Goal: Task Accomplishment & Management: Use online tool/utility

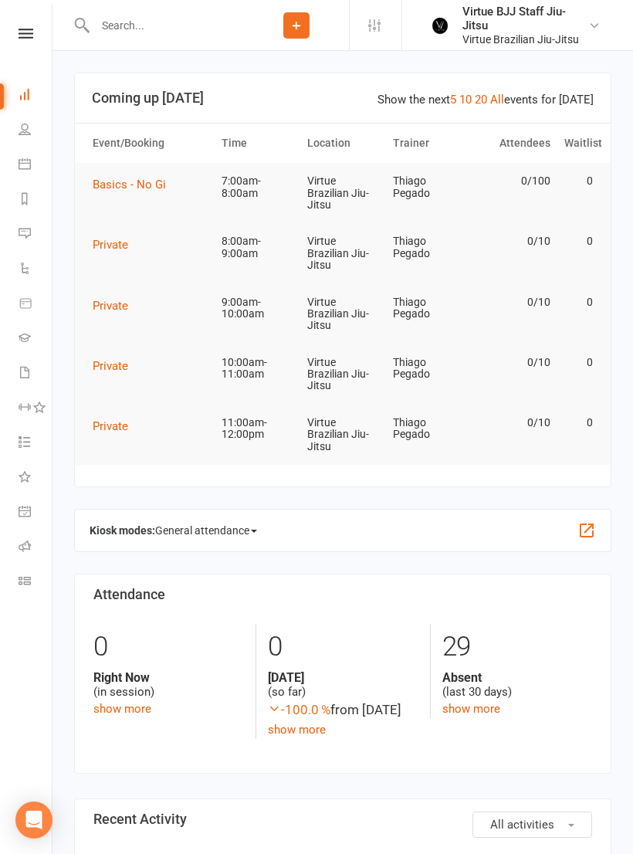
click at [19, 153] on link "Calendar" at bounding box center [36, 165] width 35 height 35
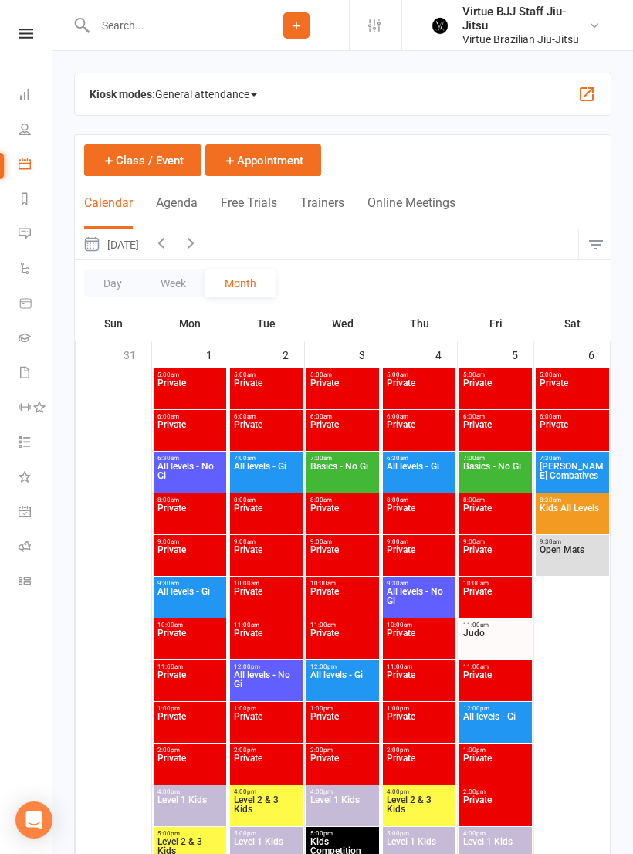
click at [257, 96] on span at bounding box center [254, 94] width 6 height 3
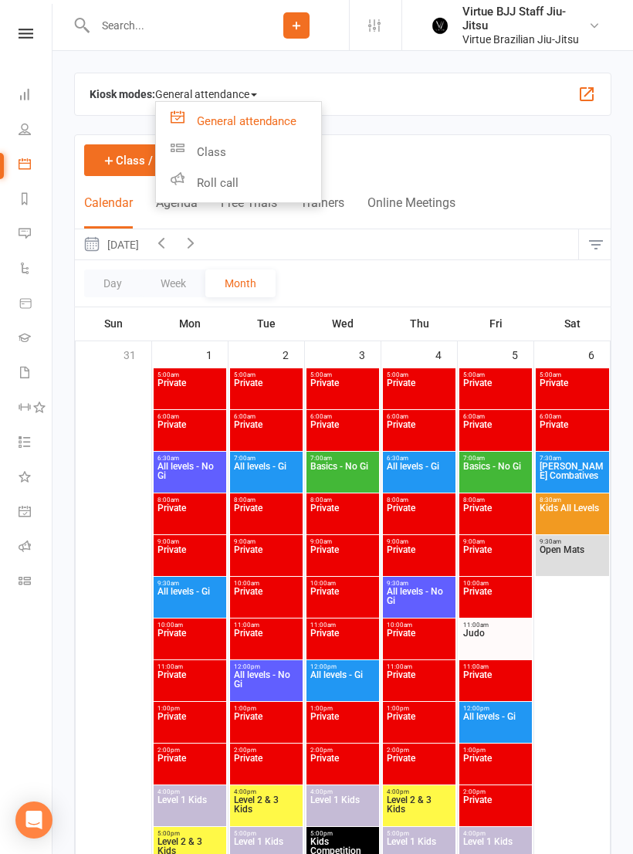
click at [259, 148] on link "Class" at bounding box center [238, 152] width 165 height 31
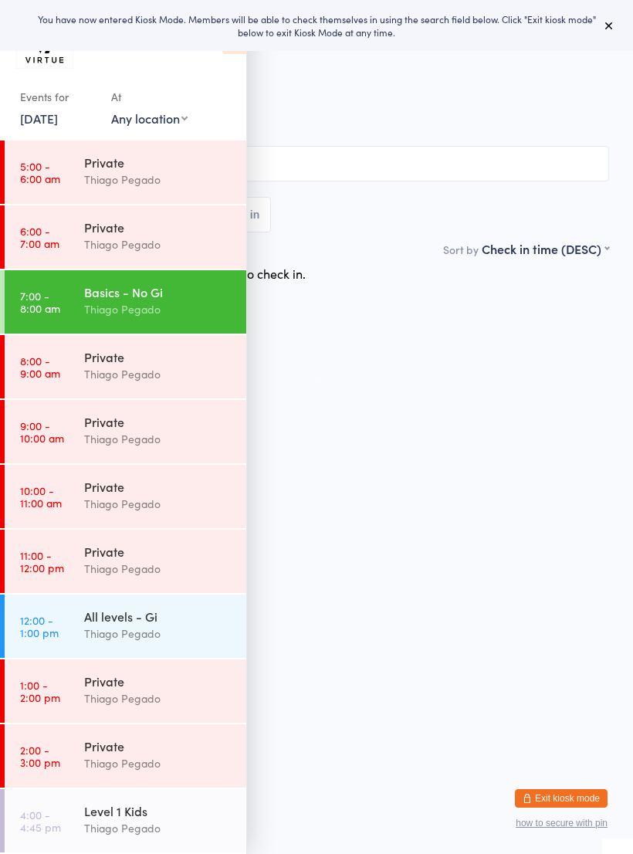
click at [608, 30] on icon at bounding box center [609, 25] width 12 height 12
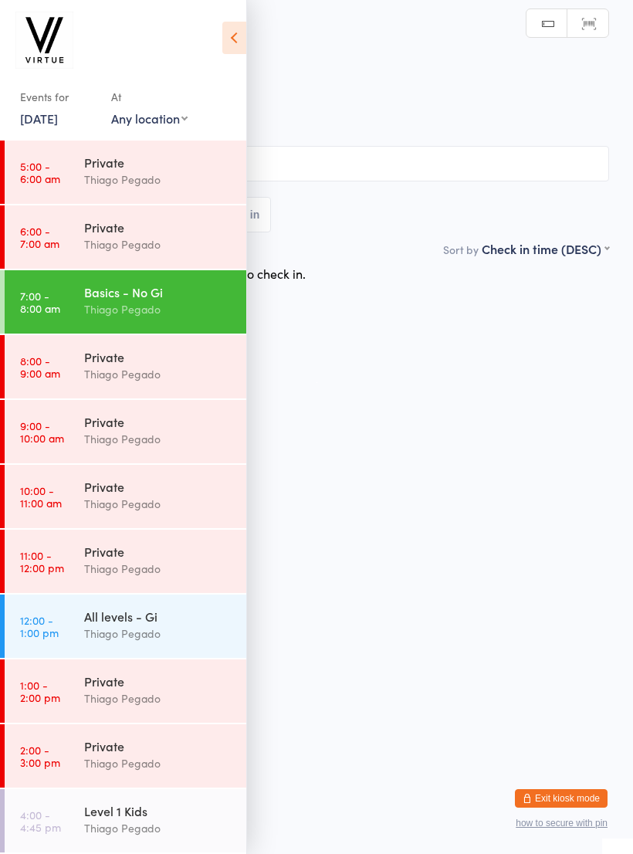
click at [235, 37] on icon at bounding box center [234, 38] width 24 height 32
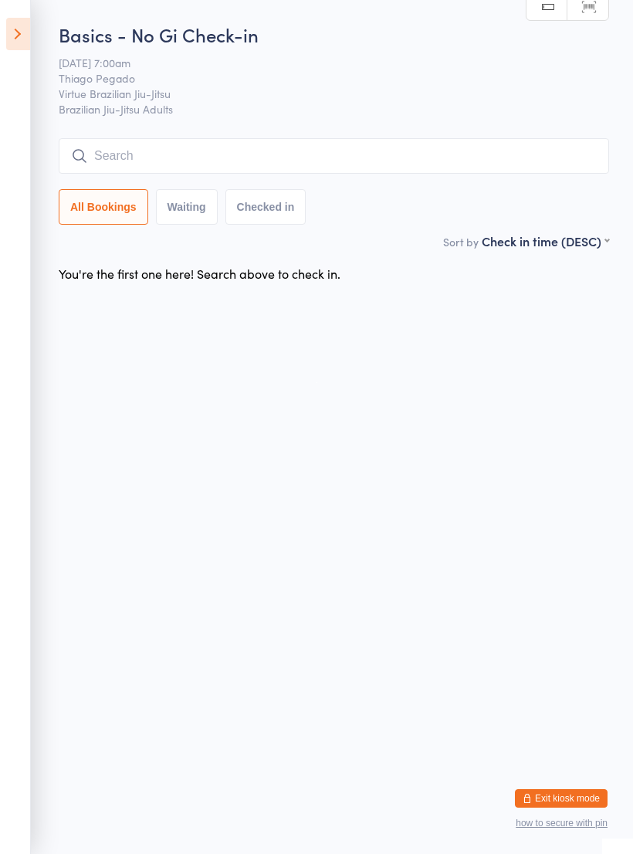
click at [487, 154] on input "search" at bounding box center [334, 156] width 551 height 36
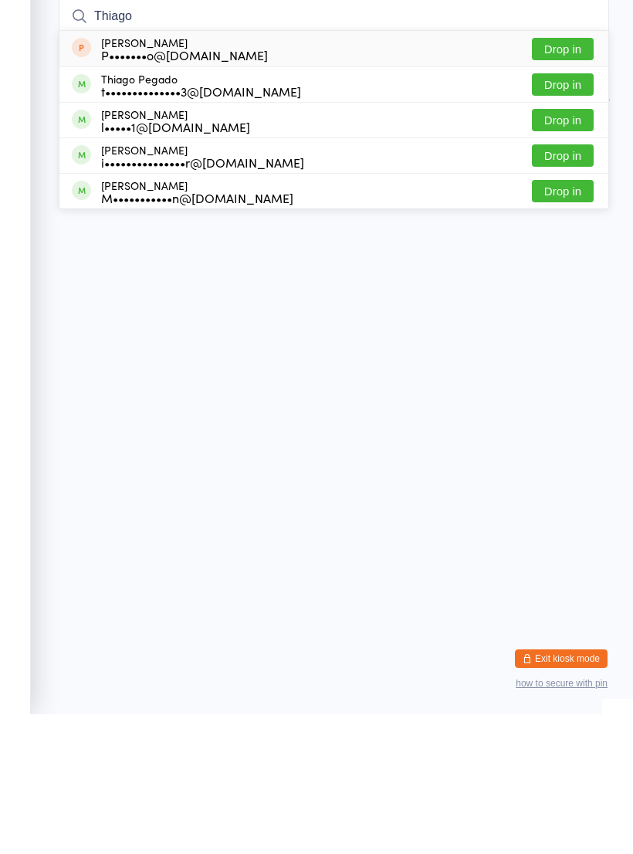
type input "Thiago"
click at [565, 213] on button "Drop in" at bounding box center [563, 224] width 62 height 22
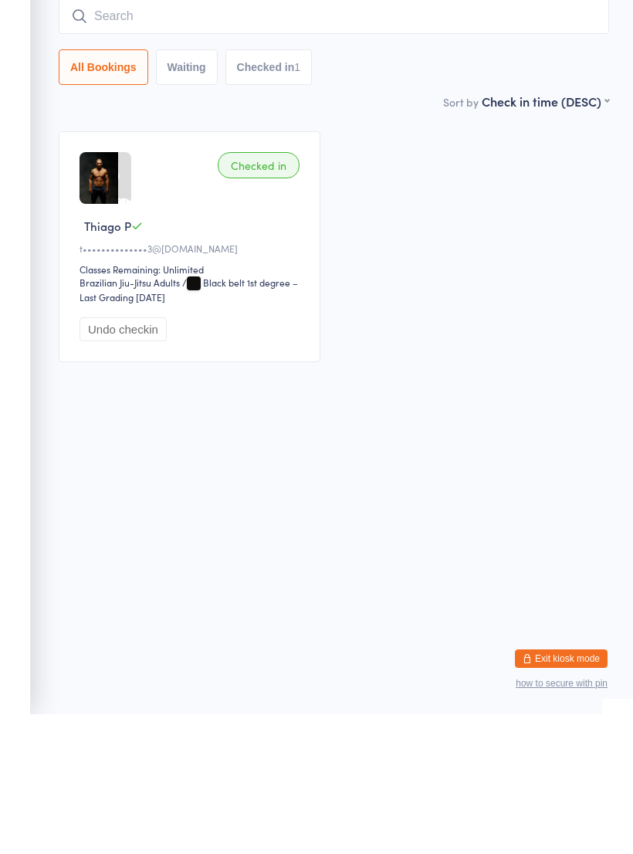
click at [544, 138] on input "search" at bounding box center [334, 156] width 551 height 36
click at [542, 138] on input "search" at bounding box center [334, 156] width 551 height 36
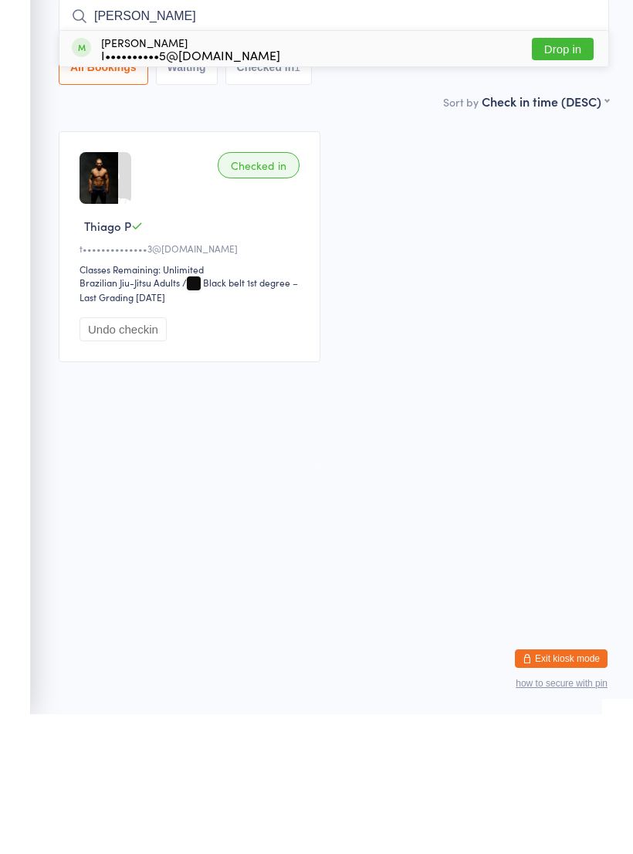
type input "[PERSON_NAME]"
click at [552, 178] on button "Drop in" at bounding box center [563, 189] width 62 height 22
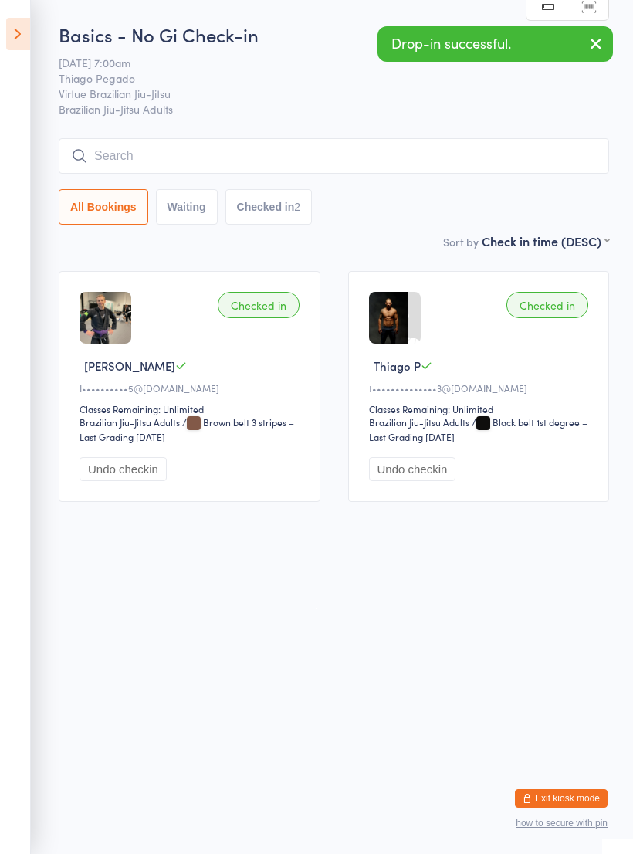
click at [486, 167] on input "search" at bounding box center [334, 156] width 551 height 36
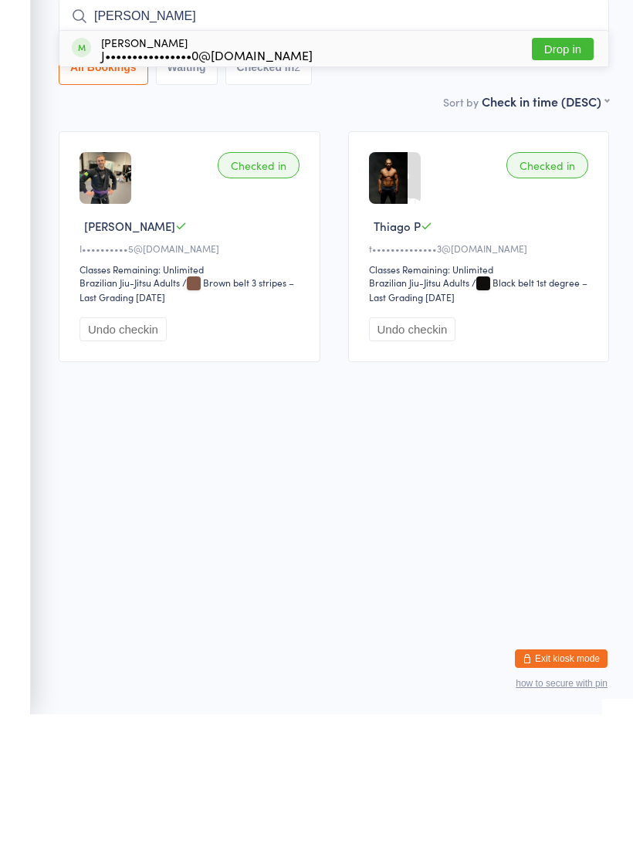
type input "[PERSON_NAME]"
click at [557, 178] on button "Drop in" at bounding box center [563, 189] width 62 height 22
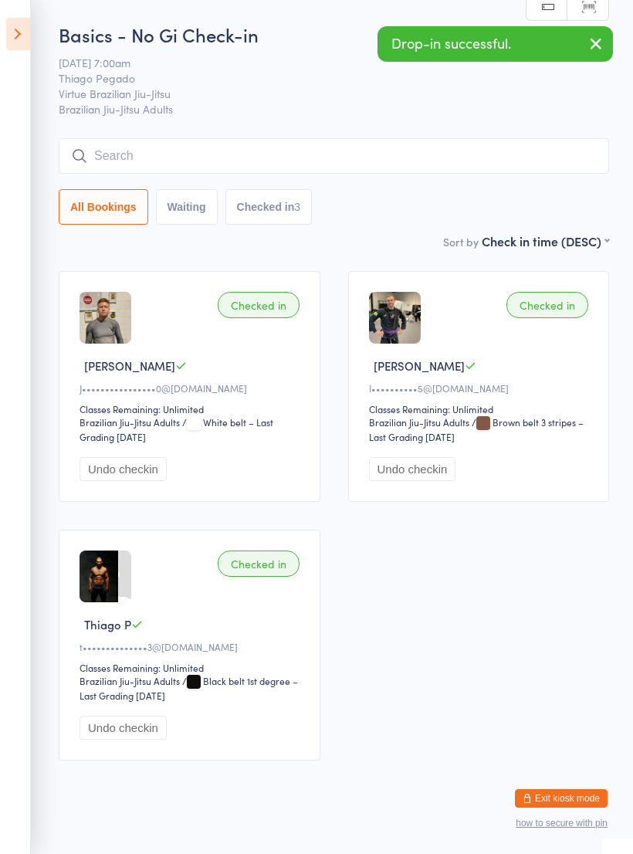
click at [519, 145] on input "search" at bounding box center [334, 156] width 551 height 36
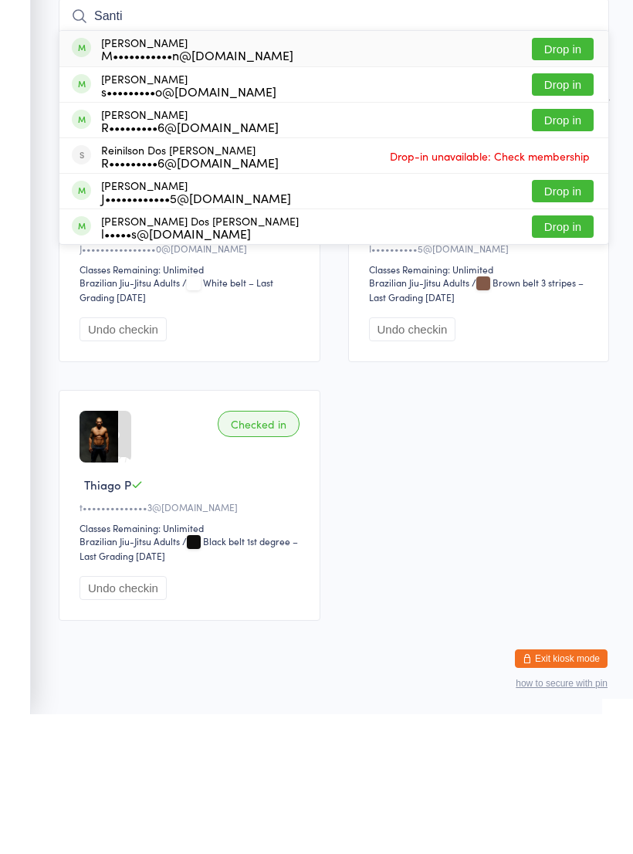
type input "Santi"
click at [564, 178] on button "Drop in" at bounding box center [563, 189] width 62 height 22
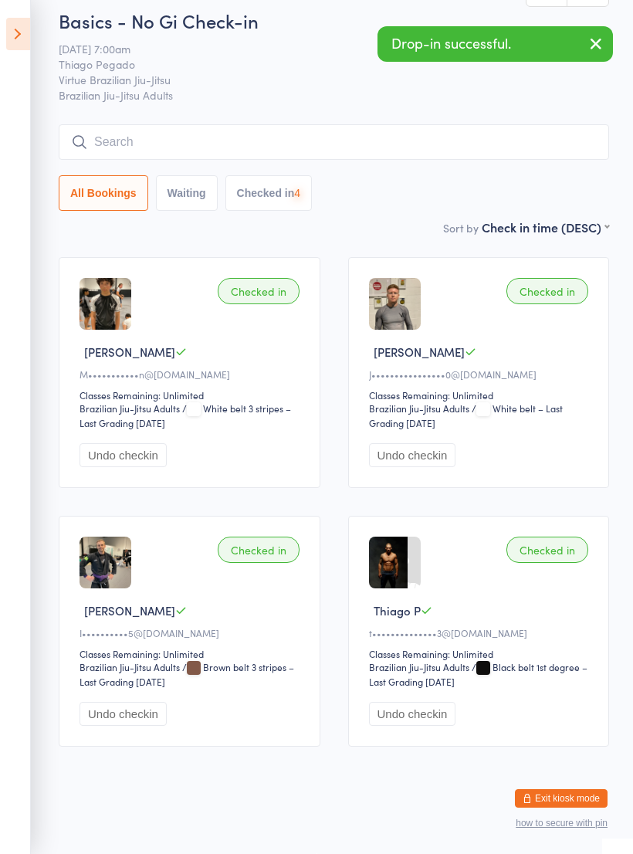
click at [515, 124] on input "search" at bounding box center [334, 142] width 551 height 36
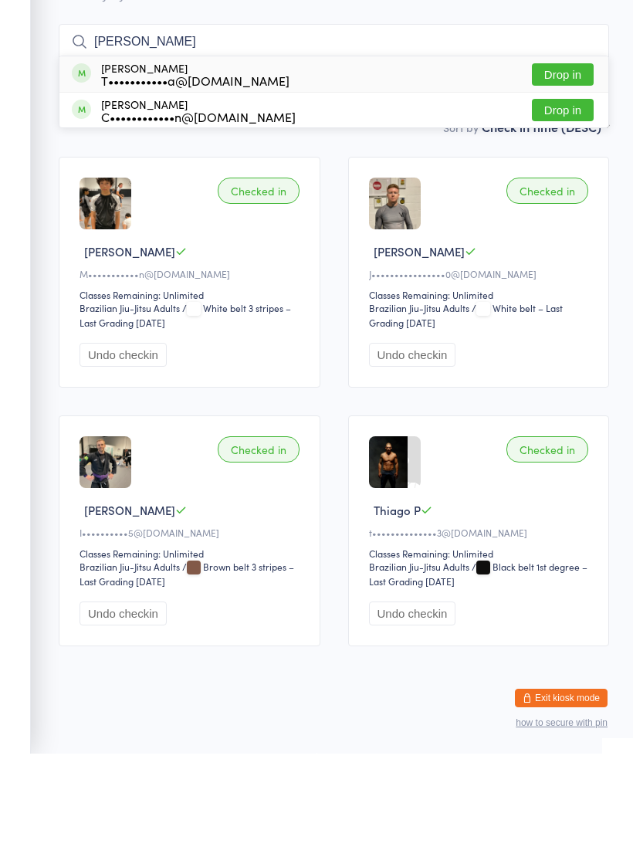
type input "[PERSON_NAME]"
click at [430, 157] on div "[PERSON_NAME] T•••••••••••a@[DOMAIN_NAME] Drop in" at bounding box center [333, 175] width 549 height 36
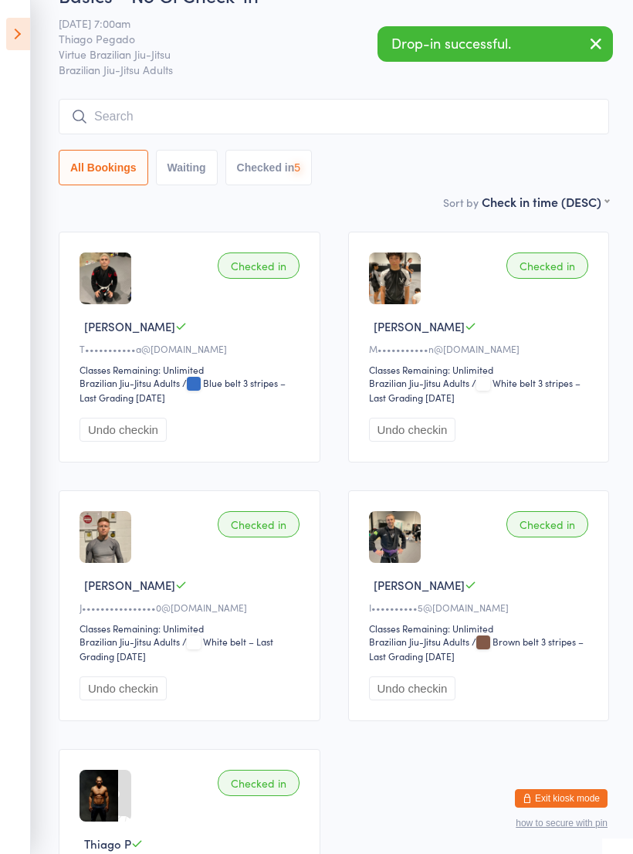
click at [451, 104] on input "search" at bounding box center [334, 117] width 551 height 36
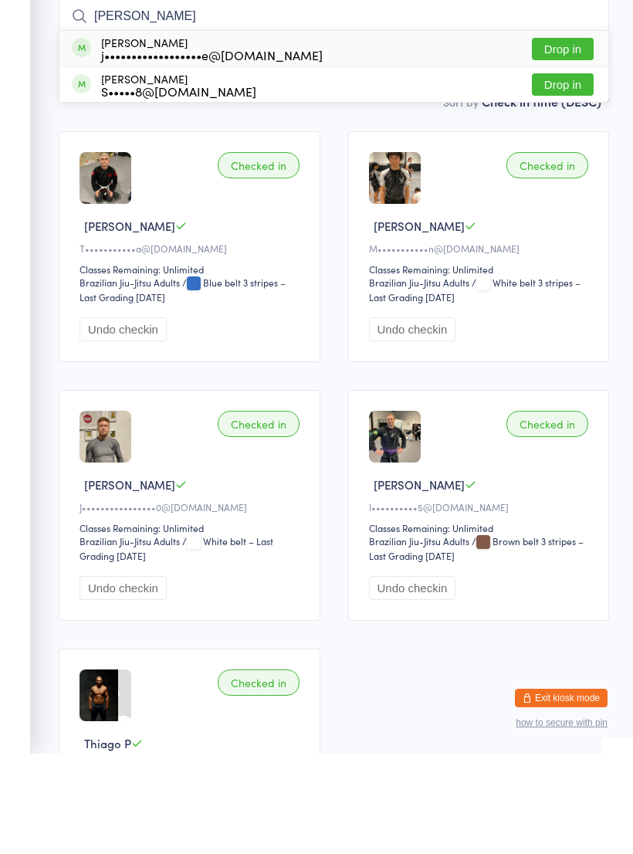
type input "[PERSON_NAME]"
click at [570, 138] on button "Drop in" at bounding box center [563, 149] width 62 height 22
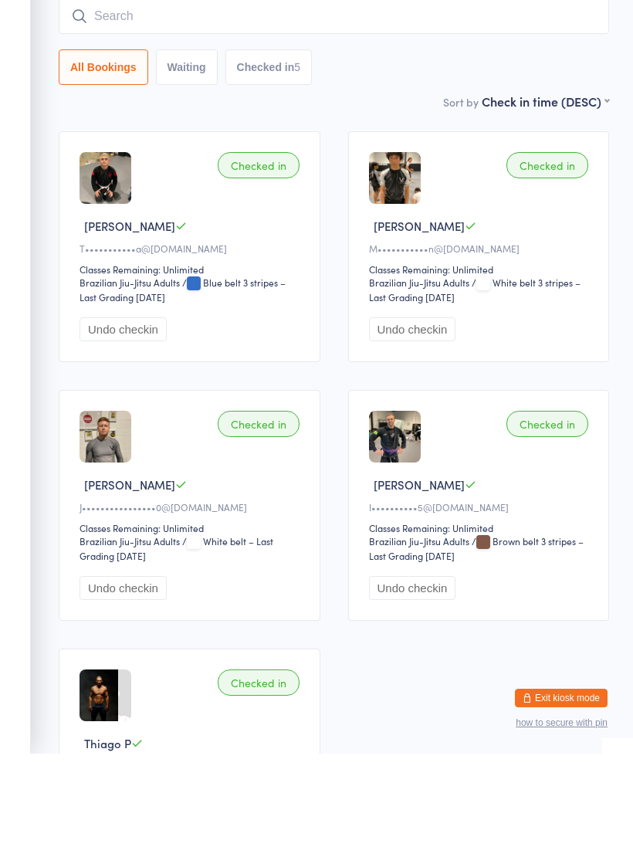
scroll to position [140, 0]
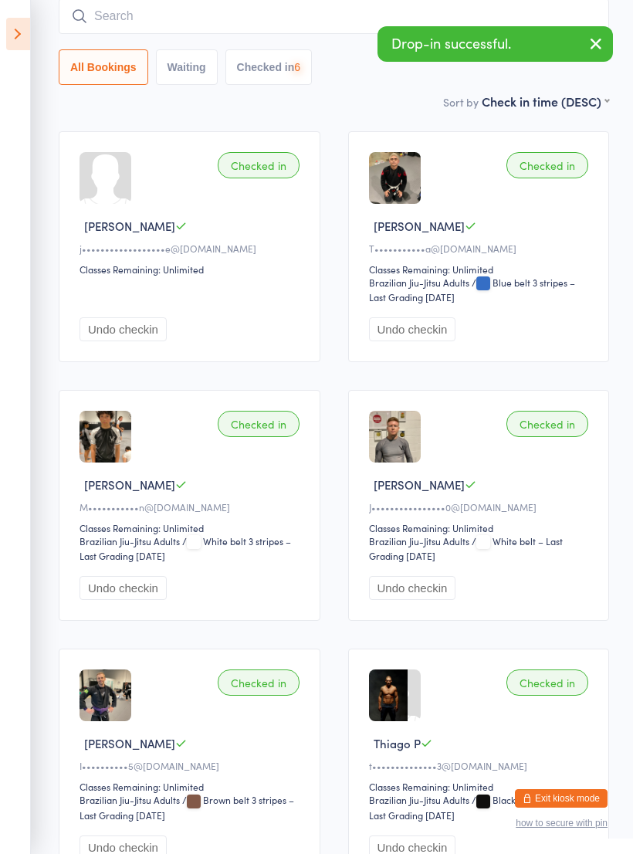
click at [515, 19] on input "search" at bounding box center [334, 16] width 551 height 36
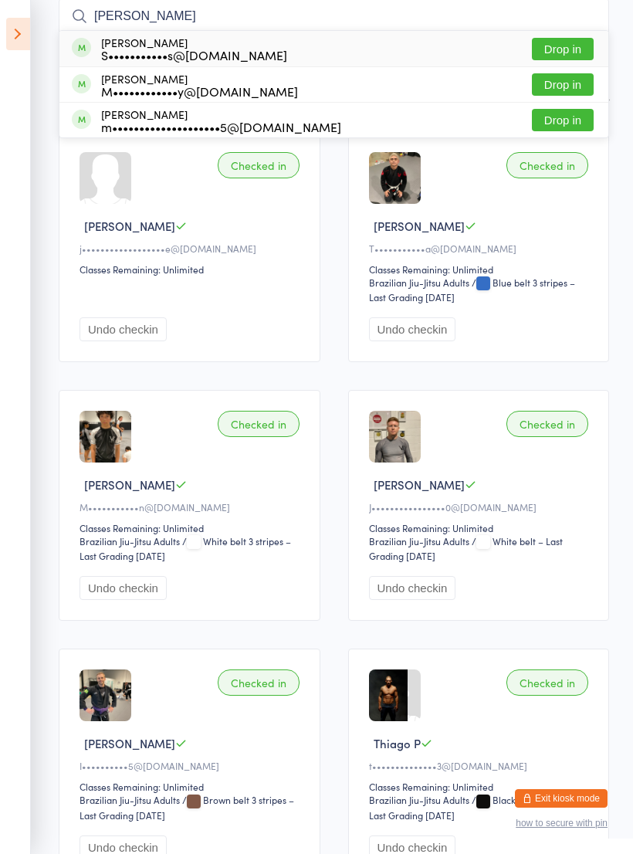
type input "[PERSON_NAME]"
click at [311, 126] on div "[PERSON_NAME] m••••••••••••••••••••5@[DOMAIN_NAME] Drop in" at bounding box center [333, 120] width 549 height 35
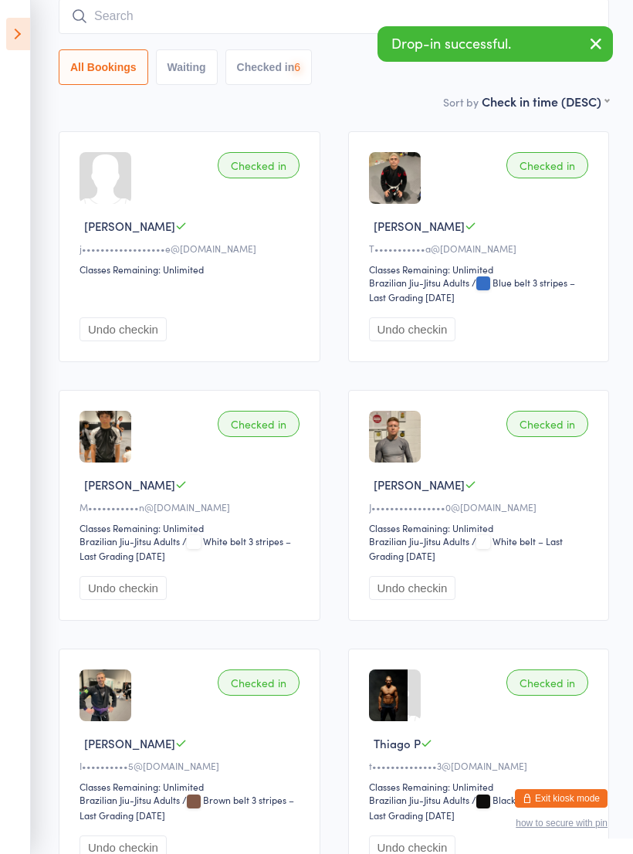
click at [354, 25] on input "search" at bounding box center [334, 16] width 551 height 36
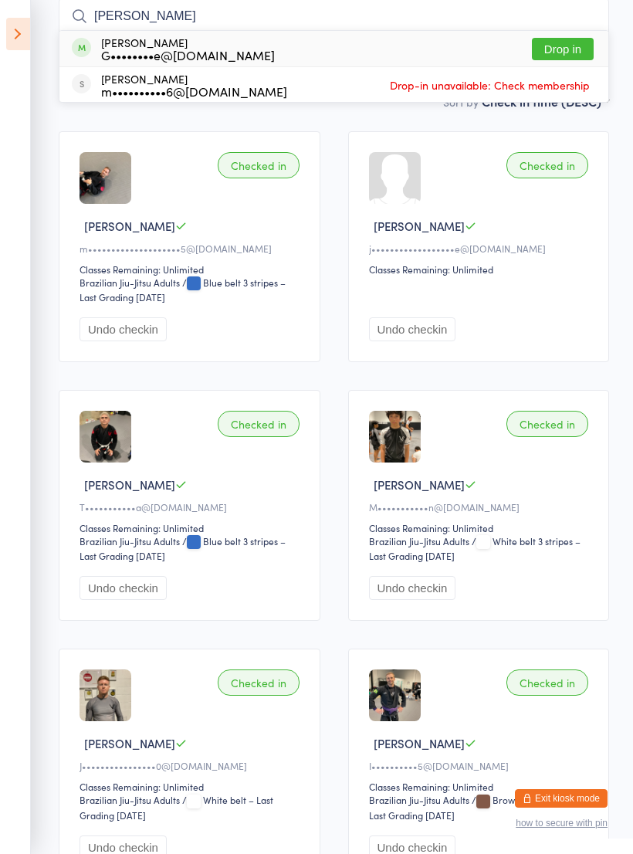
type input "[PERSON_NAME]"
click at [431, 50] on div "[PERSON_NAME] G••••••••e@[DOMAIN_NAME] Drop in" at bounding box center [333, 49] width 549 height 36
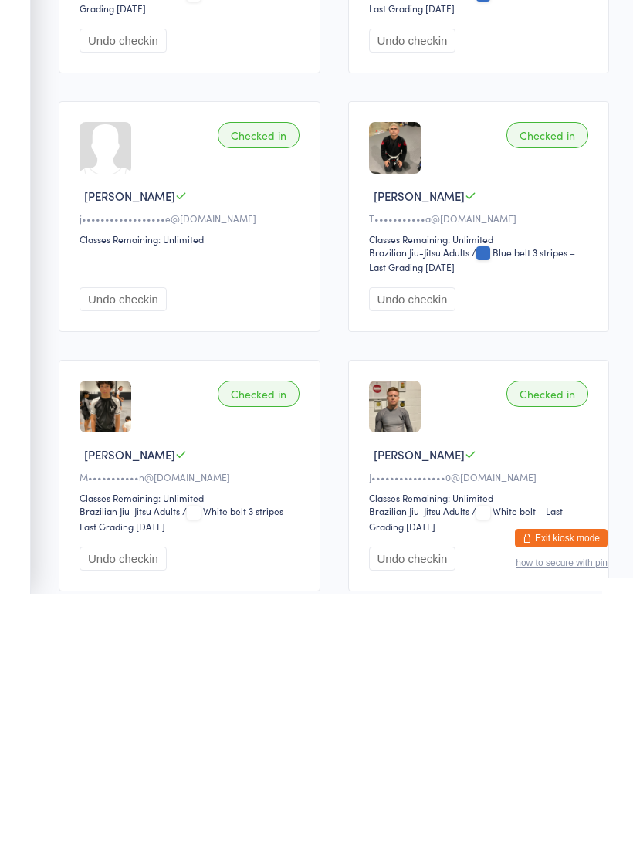
click at [570, 790] on button "Exit kiosk mode" at bounding box center [561, 799] width 93 height 19
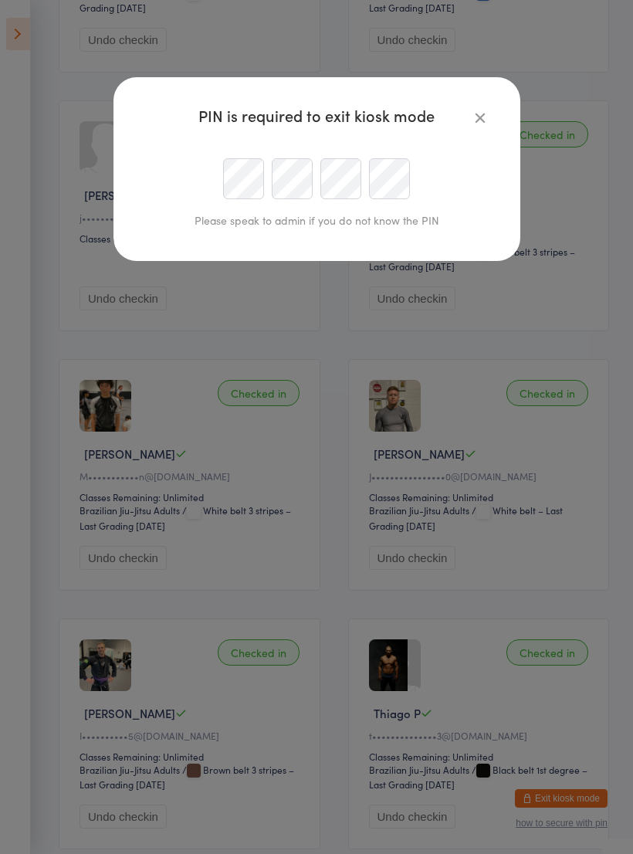
scroll to position [429, 0]
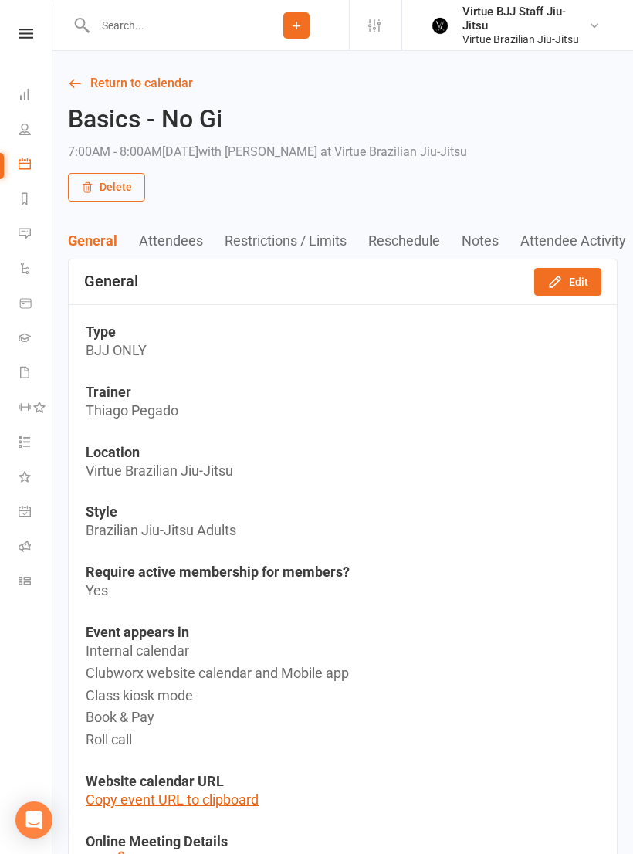
click at [184, 32] on input "text" at bounding box center [167, 26] width 154 height 22
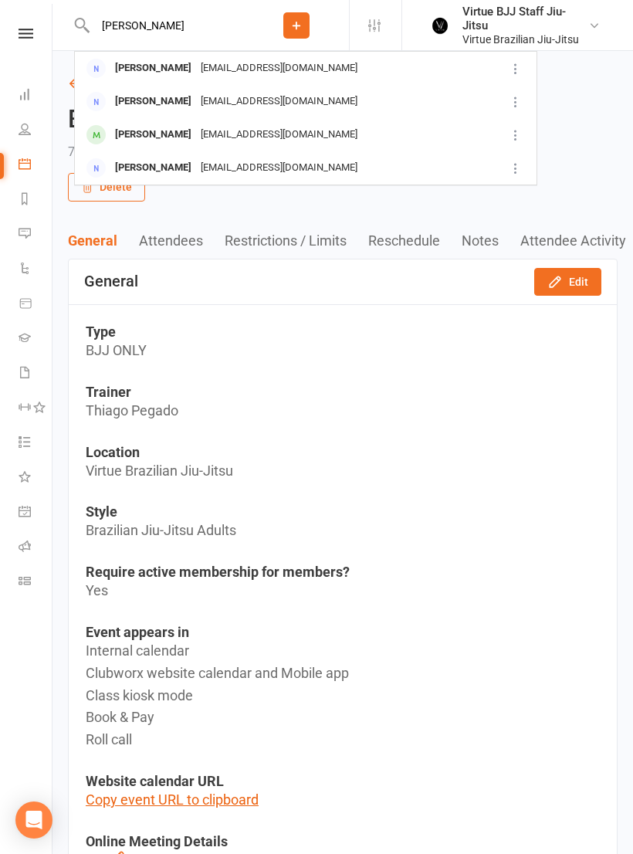
type input "[PERSON_NAME]"
click at [222, 131] on div "jaimedecorralaguirre@gmail.com" at bounding box center [279, 135] width 166 height 22
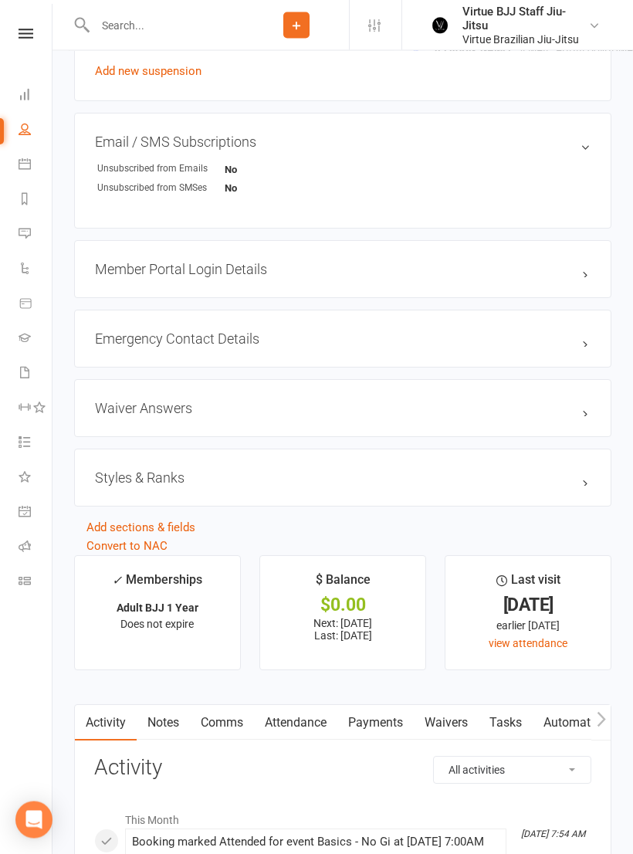
click at [577, 484] on h3 "Styles & Ranks" at bounding box center [343, 478] width 496 height 16
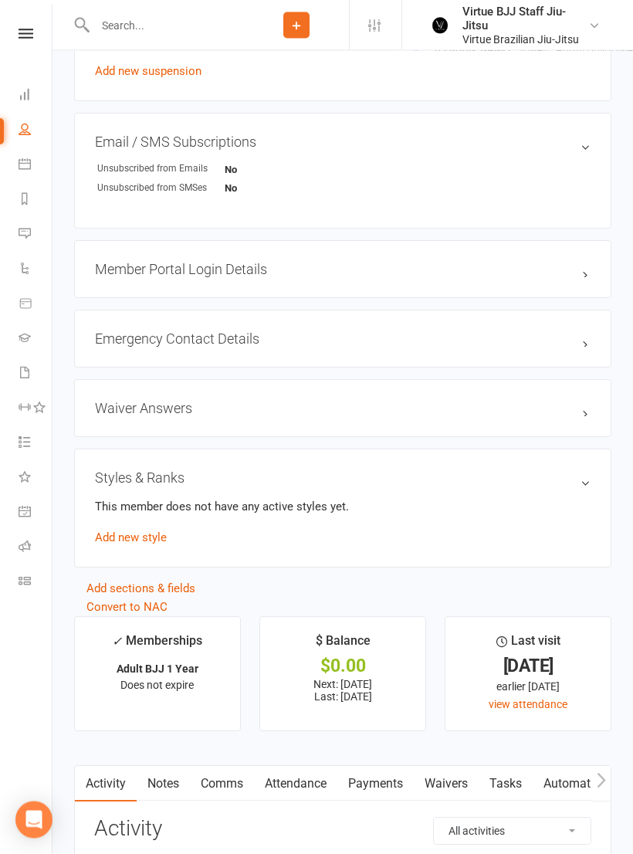
scroll to position [981, 0]
click at [151, 545] on link "Add new style" at bounding box center [131, 538] width 72 height 14
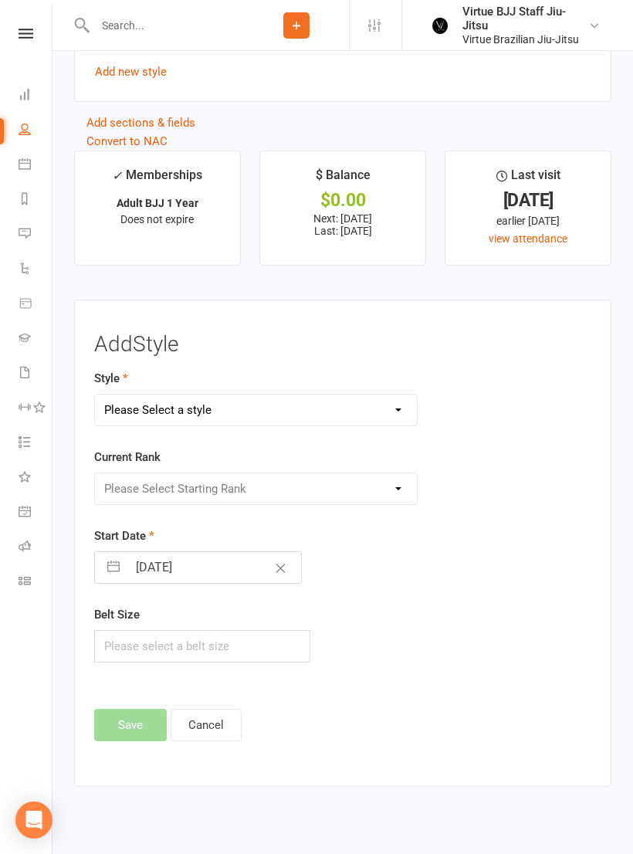
scroll to position [1455, 0]
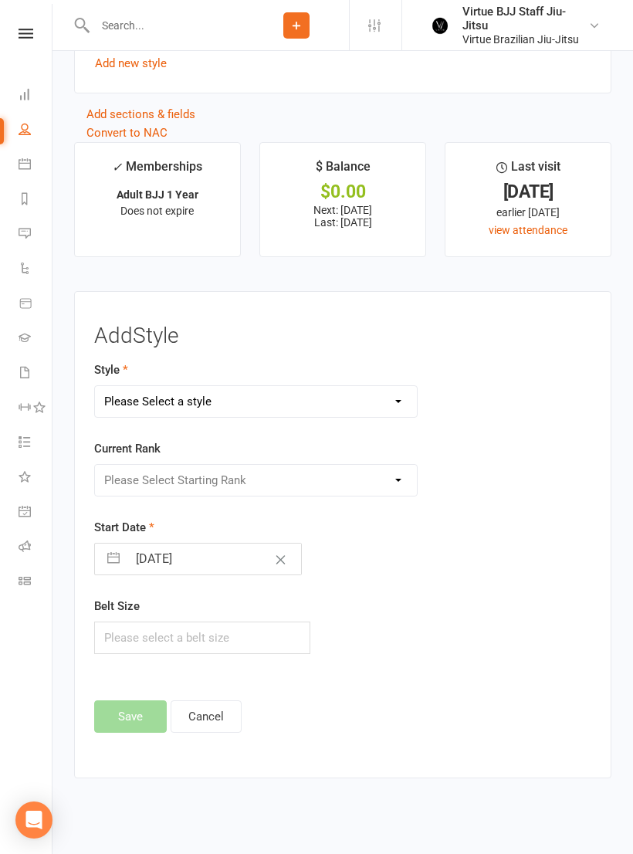
click at [391, 404] on select "Please Select a style Brazilian Jiu-Jitsu Adults Brazilian Jiu-jitsu Kids" at bounding box center [256, 401] width 322 height 31
select select "2648"
click at [377, 487] on select "Please Select Starting Rank White belt White belt 1 stripe White belt 2 stripes…" at bounding box center [256, 480] width 322 height 31
click at [345, 479] on select "Please Select Starting Rank White belt White belt 1 stripe White belt 2 stripes…" at bounding box center [256, 480] width 322 height 31
select select "27537"
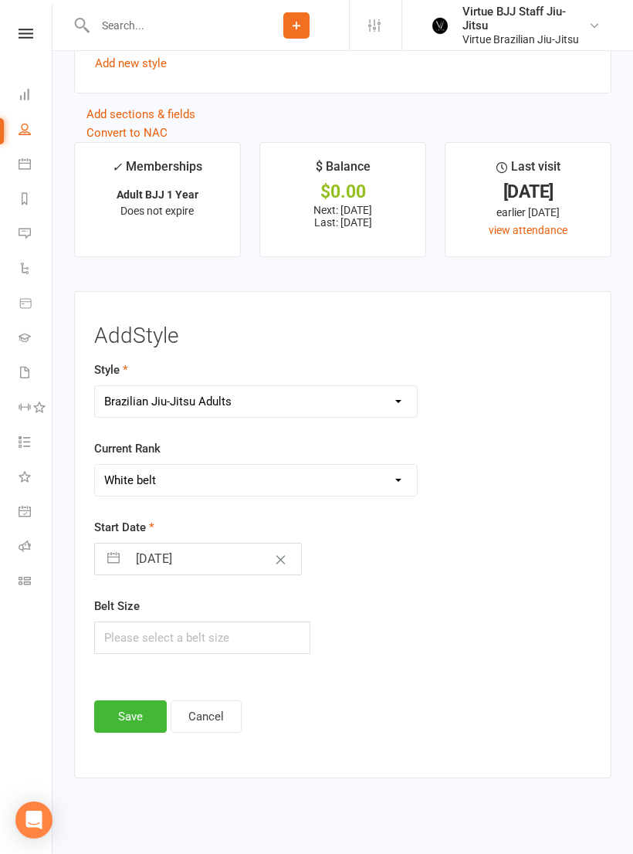
click at [133, 728] on button "Save" at bounding box center [130, 717] width 73 height 32
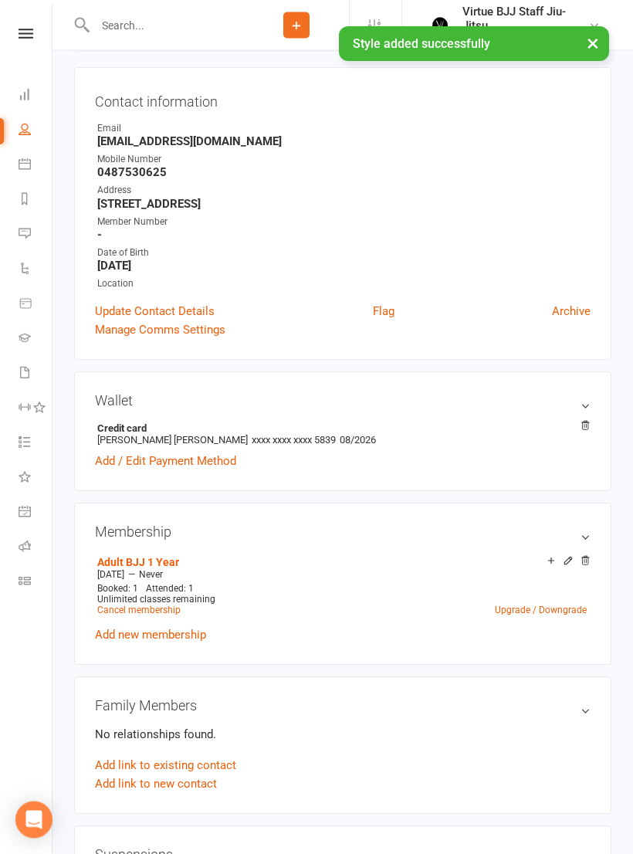
scroll to position [0, 0]
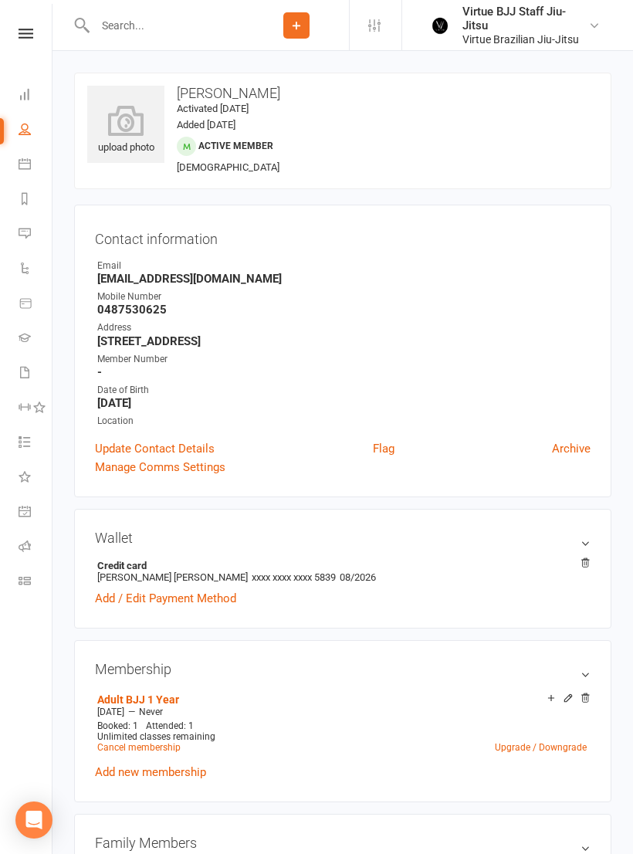
click at [144, 130] on icon at bounding box center [125, 120] width 77 height 31
click at [384, 178] on div "upload photo change photo Jaime Corral Aguirre Activated 16 September, 2025 Add…" at bounding box center [343, 131] width 538 height 117
click at [21, 128] on icon at bounding box center [25, 129] width 12 height 12
select select "100"
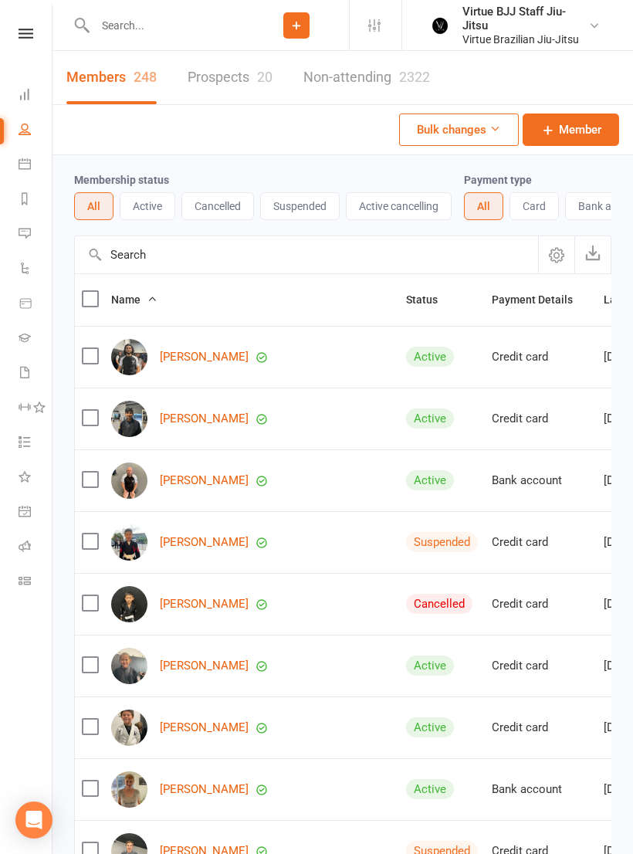
click at [157, 206] on button "Active" at bounding box center [148, 206] width 56 height 28
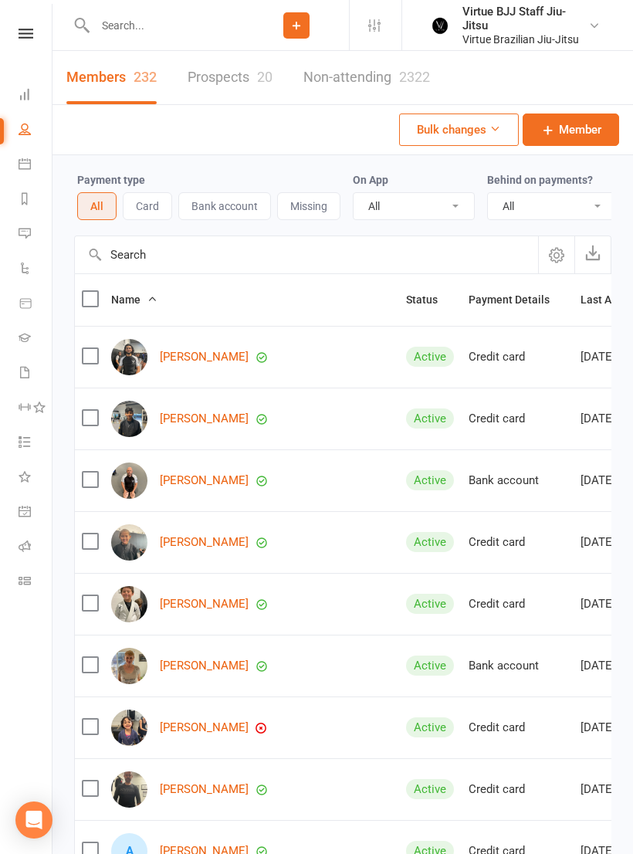
scroll to position [0, 386]
click at [562, 200] on select "All No Yes" at bounding box center [553, 206] width 128 height 26
select select "true"
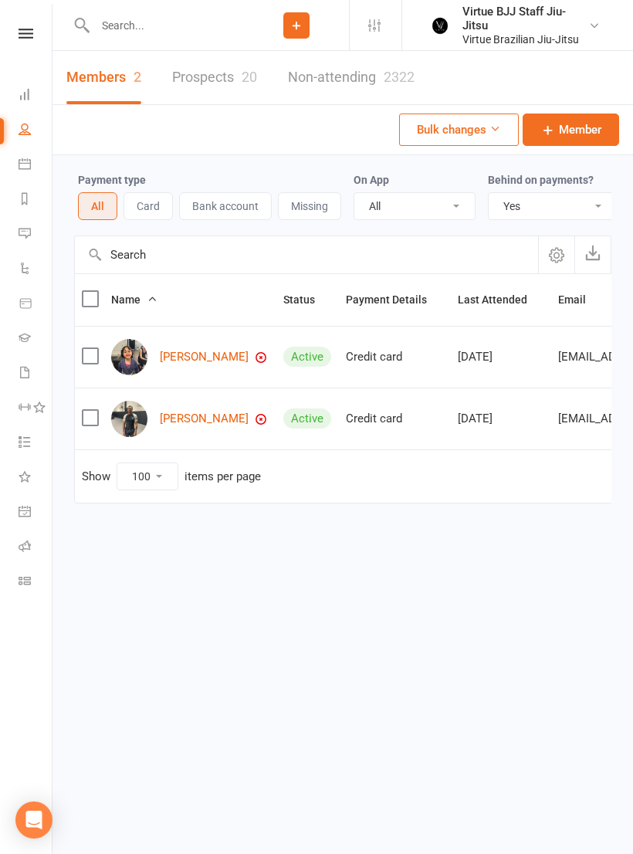
click at [28, 161] on icon at bounding box center [25, 164] width 12 height 12
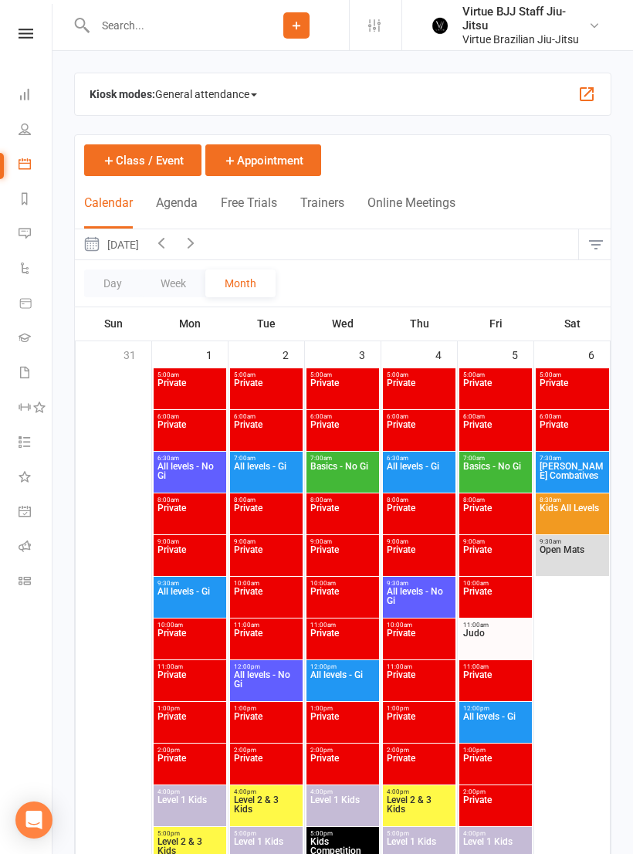
click at [252, 102] on span "General attendance" at bounding box center [206, 94] width 102 height 25
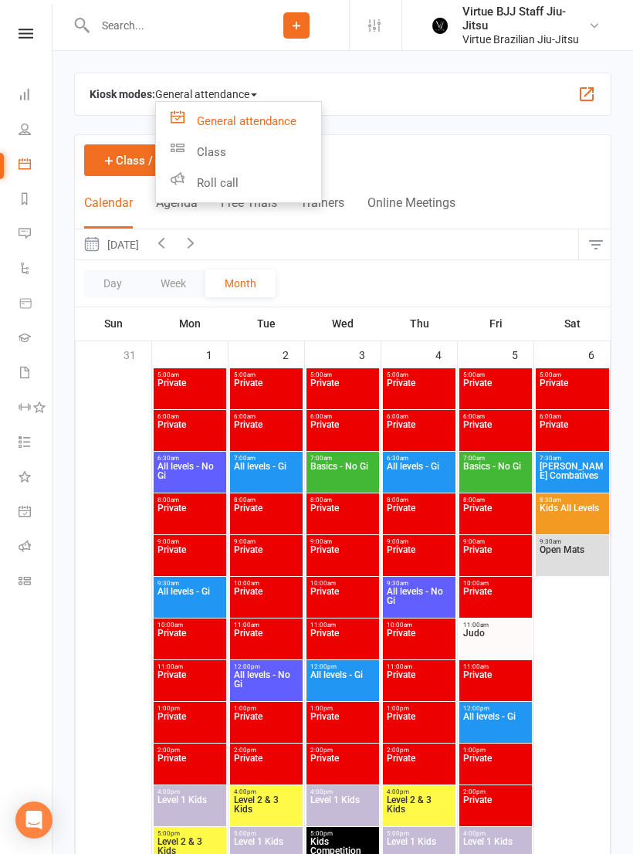
click at [270, 144] on link "Class" at bounding box center [238, 152] width 165 height 31
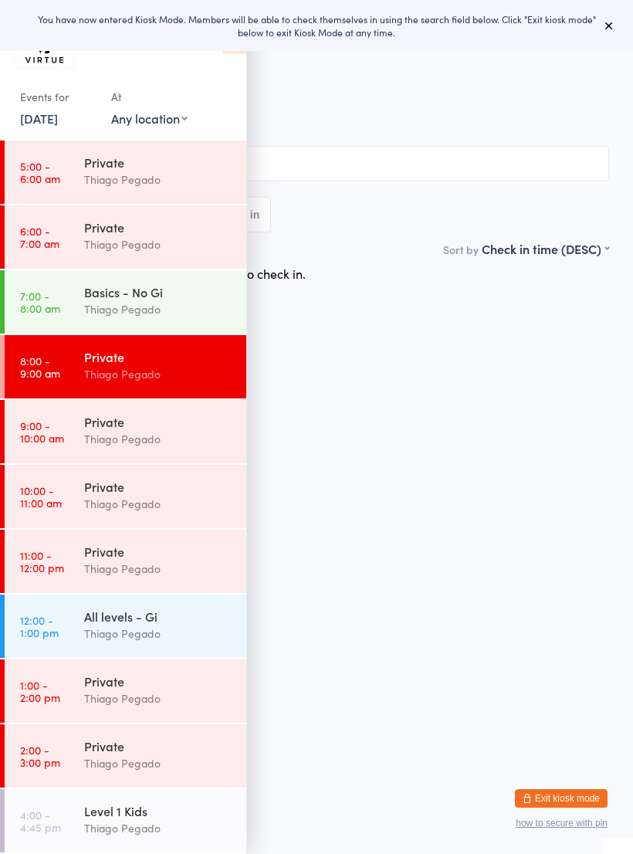
click at [159, 294] on div "Basics - No Gi" at bounding box center [158, 292] width 149 height 17
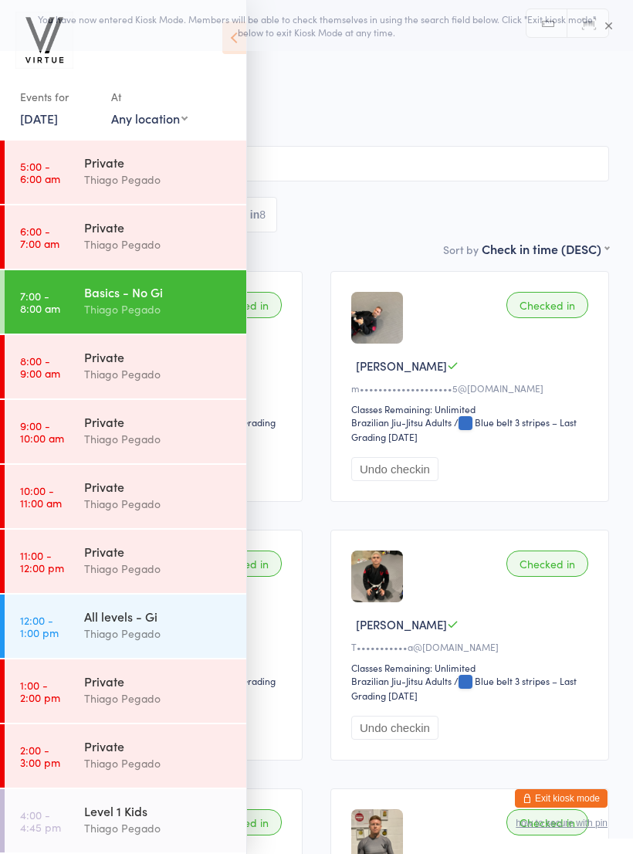
click at [596, 1] on div "You have now entered Kiosk Mode. Members will be able to check themselves in us…" at bounding box center [316, 25] width 633 height 51
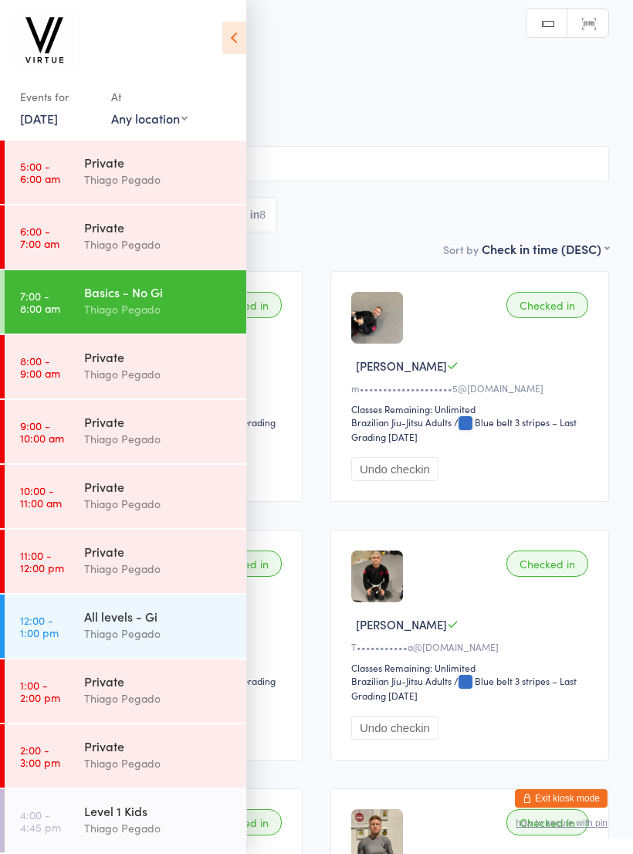
click at [603, 20] on link "Scanner input" at bounding box center [588, 23] width 41 height 29
click at [460, 83] on span "[DATE] 7:00am" at bounding box center [305, 79] width 562 height 15
click at [260, 46] on h2 "Basics - No Gi Check-in" at bounding box center [317, 51] width 586 height 25
click at [242, 23] on icon at bounding box center [234, 38] width 24 height 32
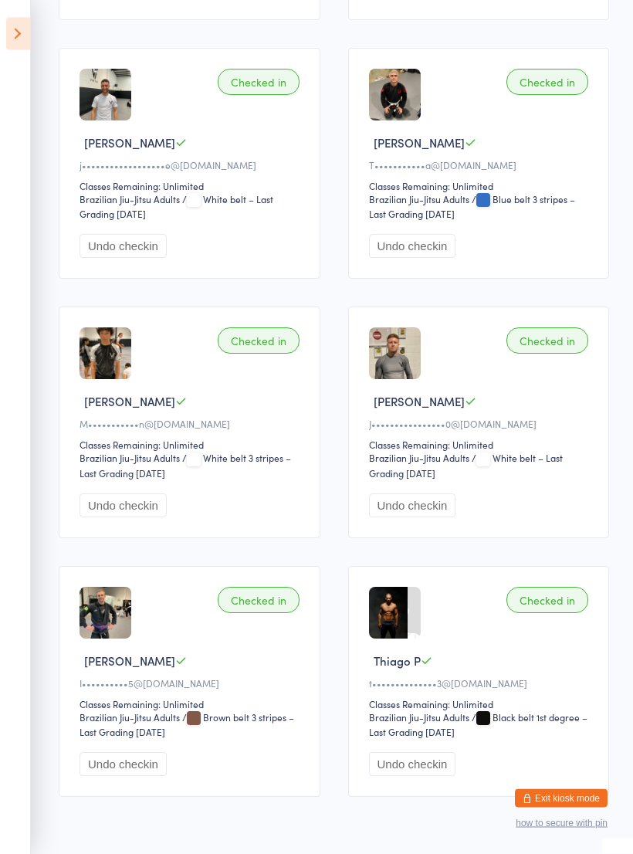
scroll to position [483, 0]
click at [393, 638] on img at bounding box center [388, 612] width 39 height 52
click at [402, 638] on img at bounding box center [388, 612] width 39 height 52
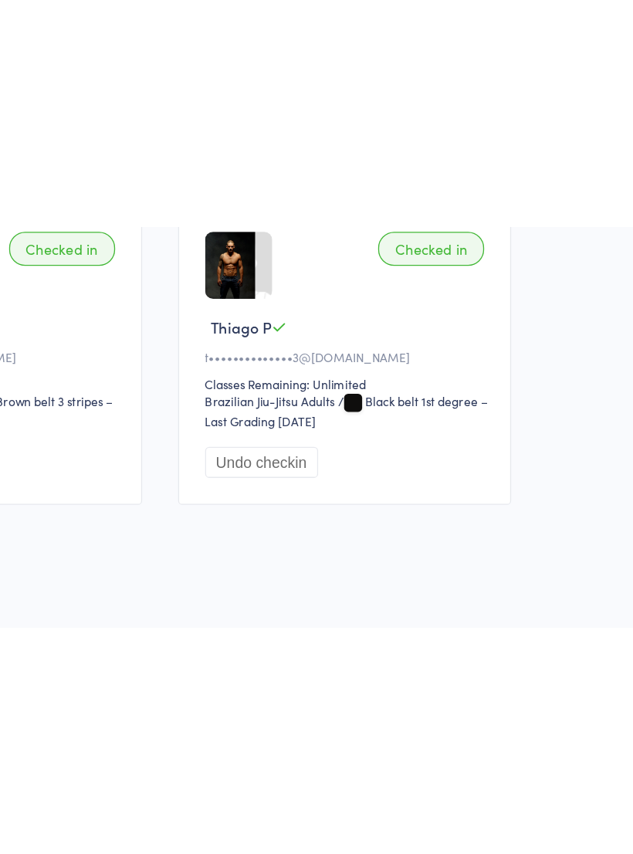
scroll to position [569, 0]
